Goal: Navigation & Orientation: Find specific page/section

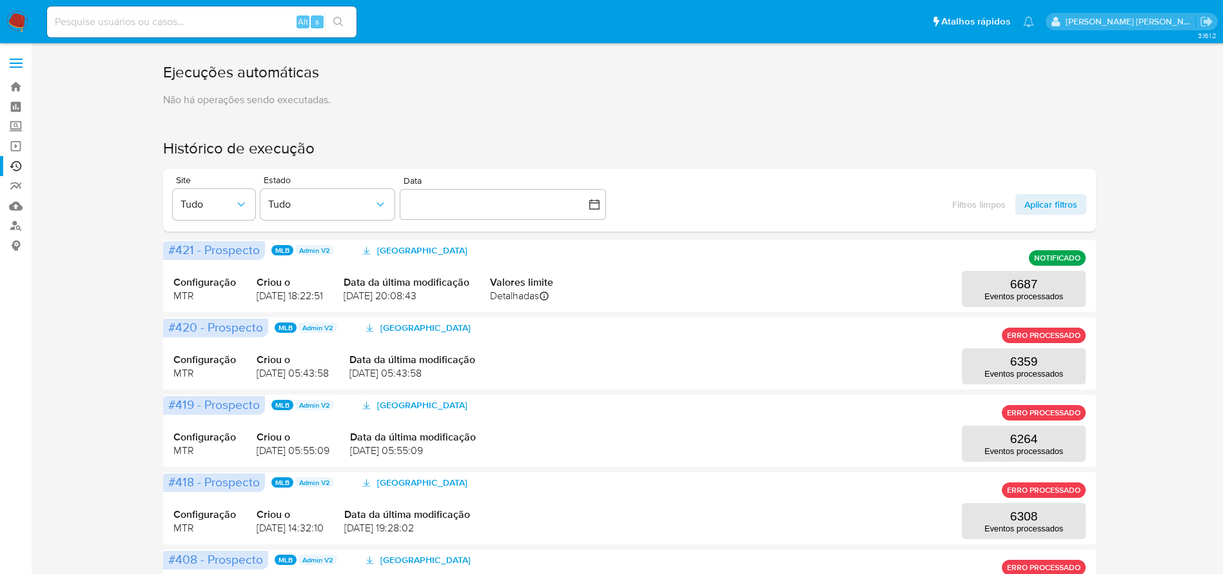
click at [732, 93] on p "Não há operações sendo executadas." at bounding box center [629, 100] width 933 height 14
click at [14, 143] on link "Operações em massa" at bounding box center [76, 146] width 153 height 20
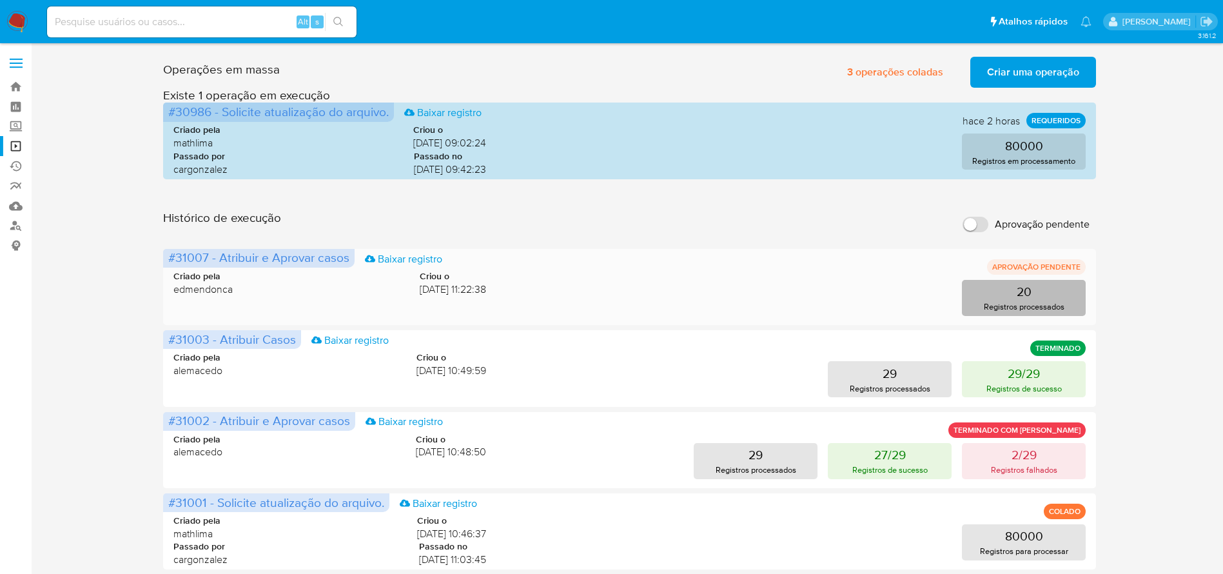
click at [997, 289] on button "20 Registros processados" at bounding box center [1024, 298] width 124 height 36
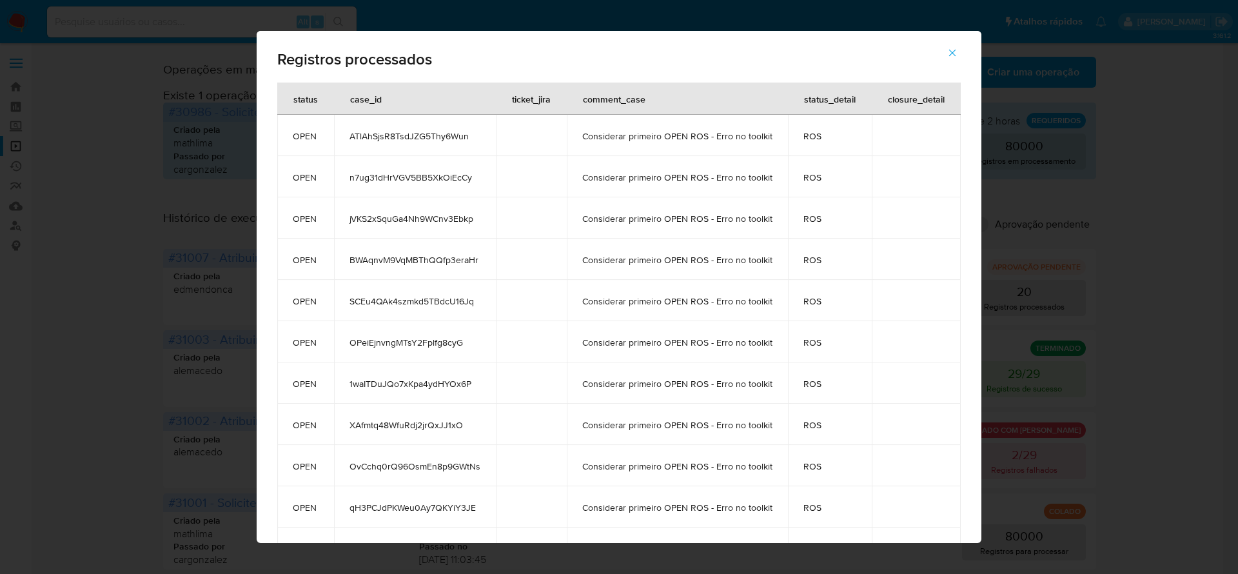
click at [957, 55] on icon "button" at bounding box center [952, 53] width 12 height 12
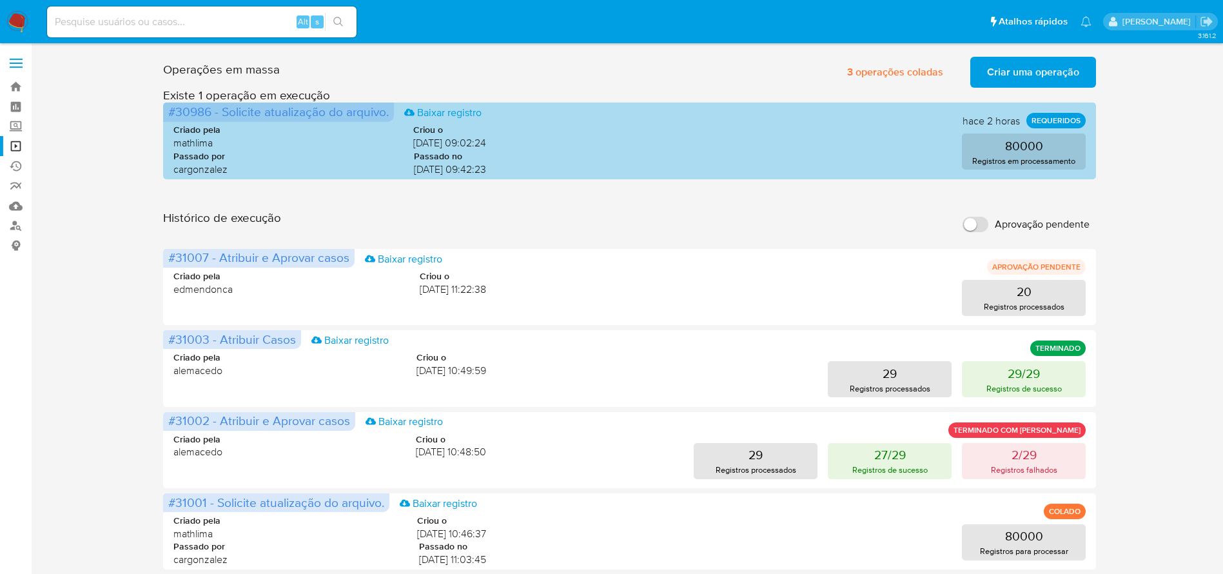
click at [910, 151] on div "80000 Registros em processamento" at bounding box center [796, 151] width 579 height 36
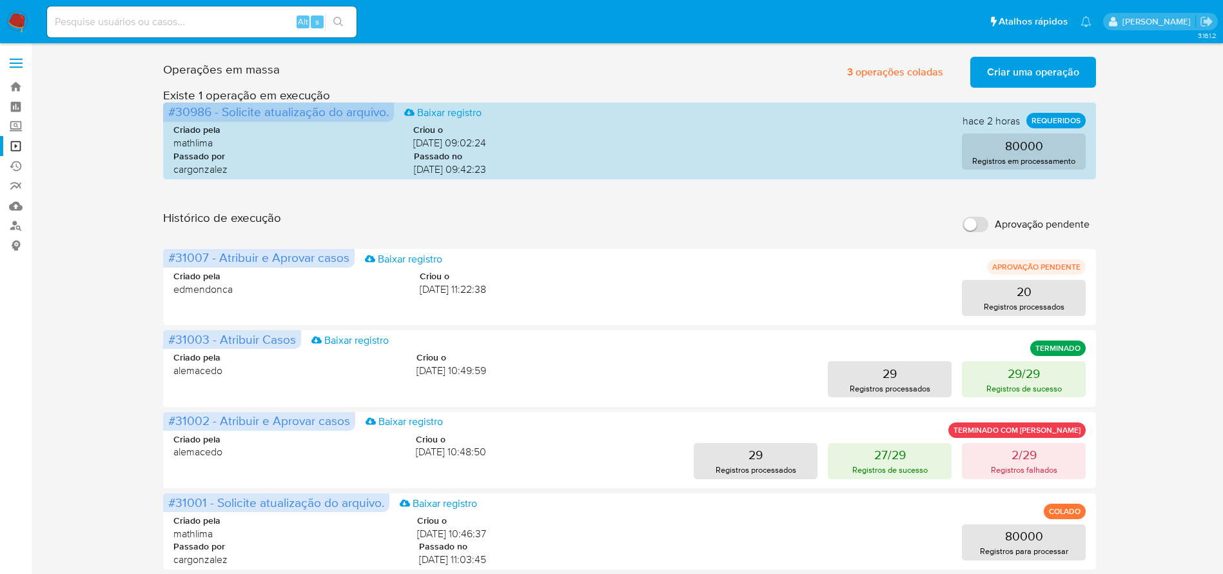
click at [1117, 184] on div "Operações em massa 3 operações coladas Criar uma operação Só pode haver no máxi…" at bounding box center [629, 576] width 1166 height 1048
